Goal: Check status

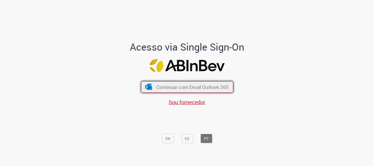
click at [197, 89] on span "Continuar com Email Outlook 365" at bounding box center [192, 87] width 72 height 6
